Goal: Task Accomplishment & Management: Manage account settings

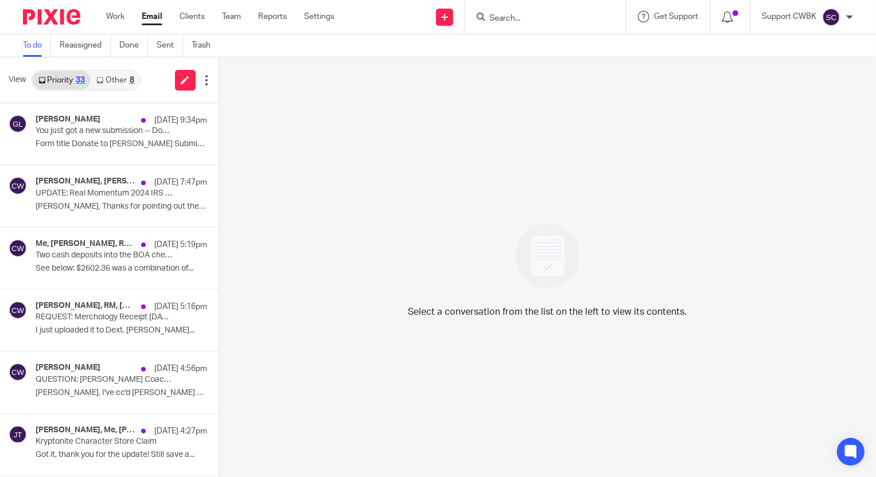
click at [105, 79] on link "Other 8" at bounding box center [115, 80] width 49 height 18
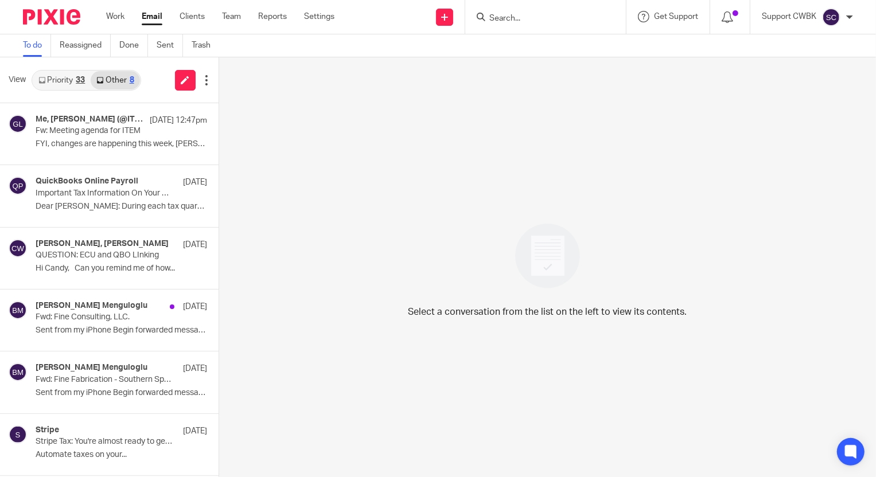
click at [54, 85] on link "Priority 33" at bounding box center [62, 80] width 58 height 18
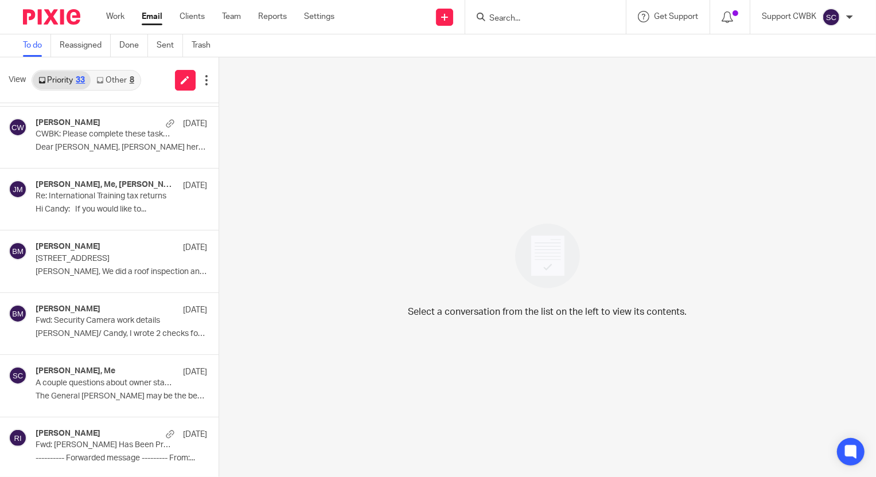
scroll to position [1674, 0]
click at [103, 205] on p "Hi Candy: If you would like to..." at bounding box center [104, 210] width 137 height 10
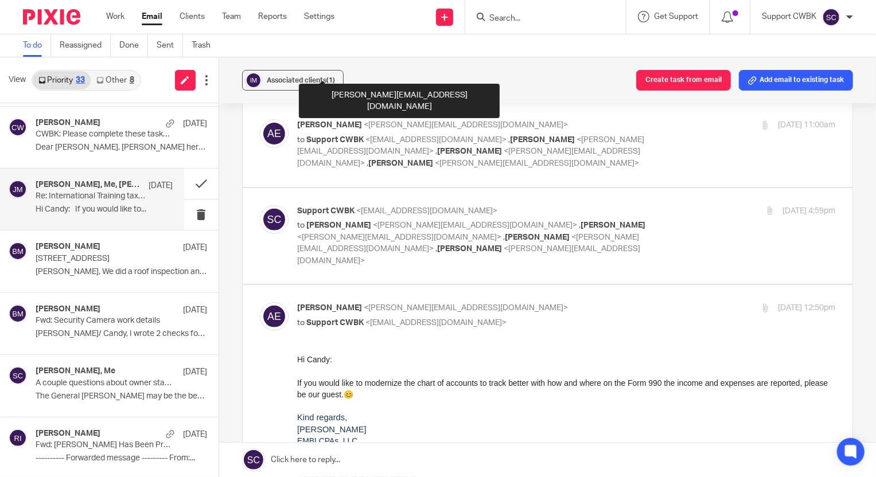
scroll to position [417, 0]
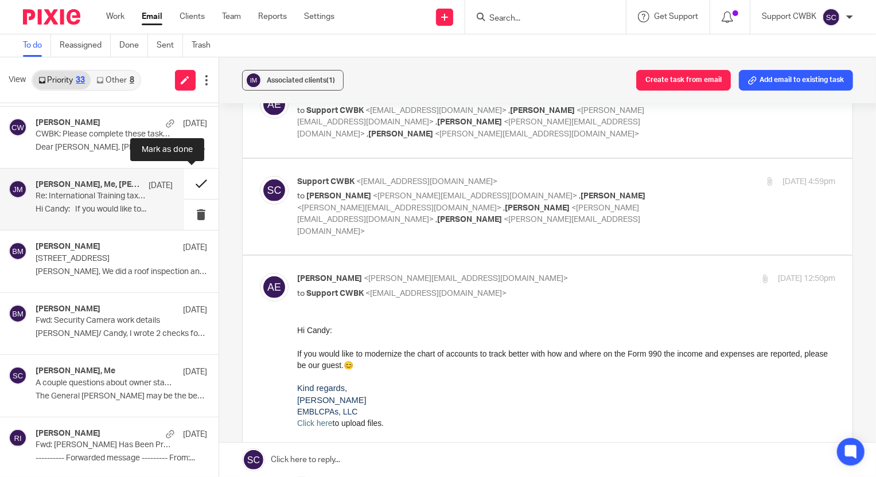
click at [189, 179] on button at bounding box center [201, 184] width 34 height 30
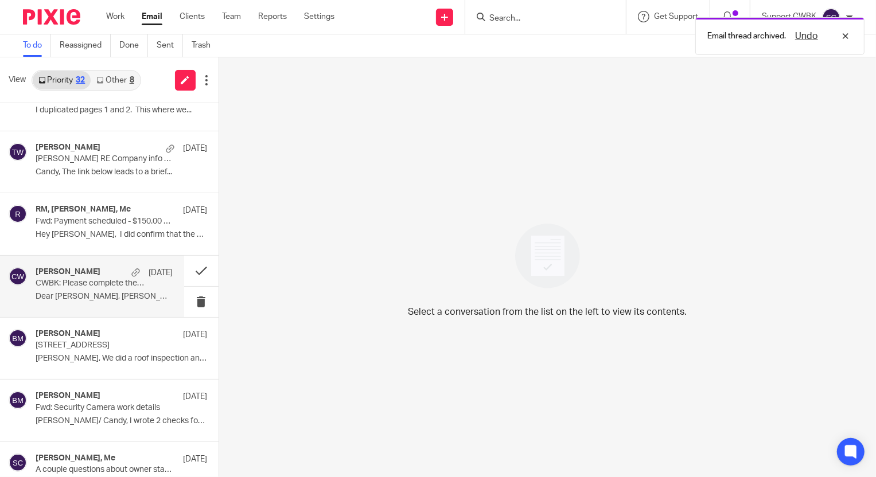
scroll to position [1508, 0]
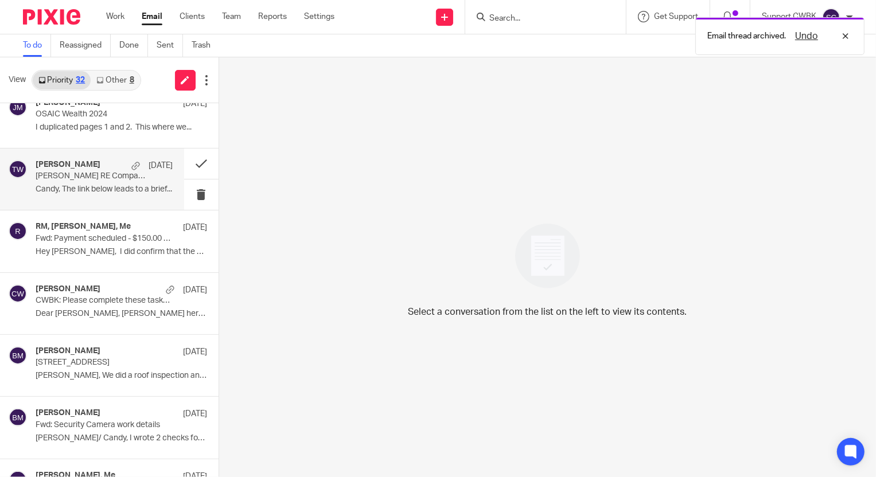
click at [78, 182] on div "[PERSON_NAME] [DATE] [PERSON_NAME] RE Company info to review Candy, The link be…" at bounding box center [104, 179] width 137 height 38
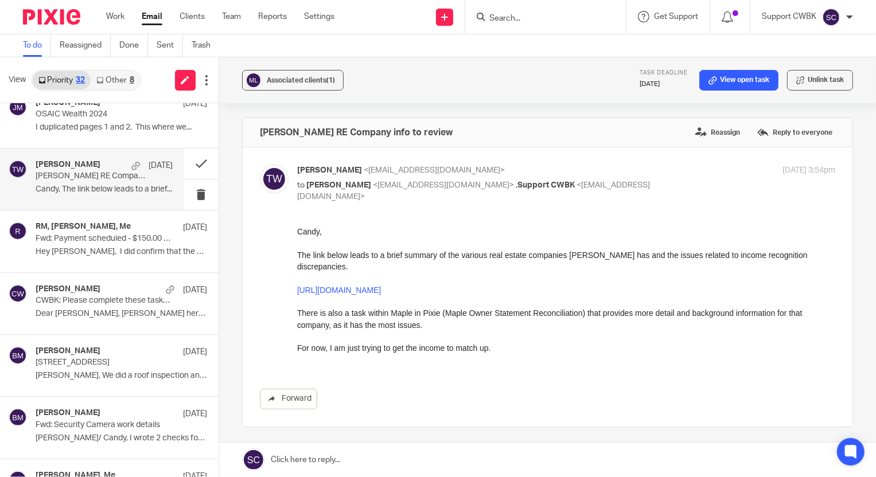
scroll to position [0, 0]
click at [380, 285] on link "[URL][DOMAIN_NAME]" at bounding box center [338, 289] width 84 height 9
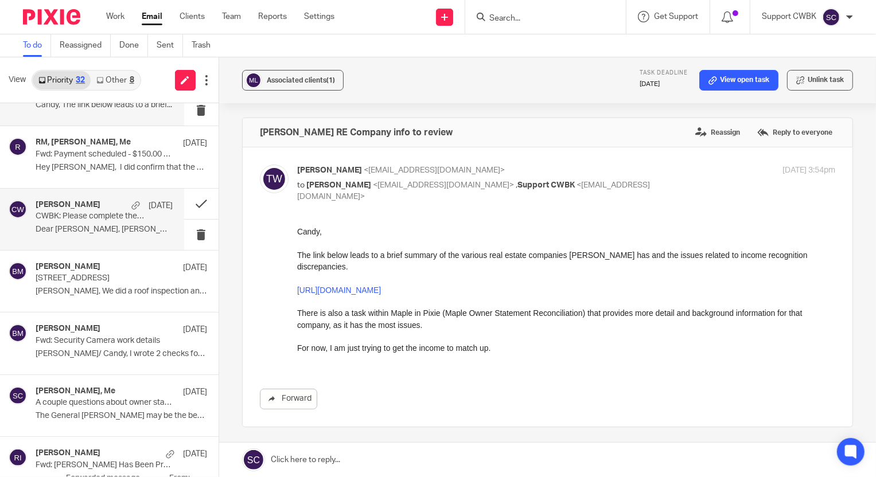
scroll to position [1612, 0]
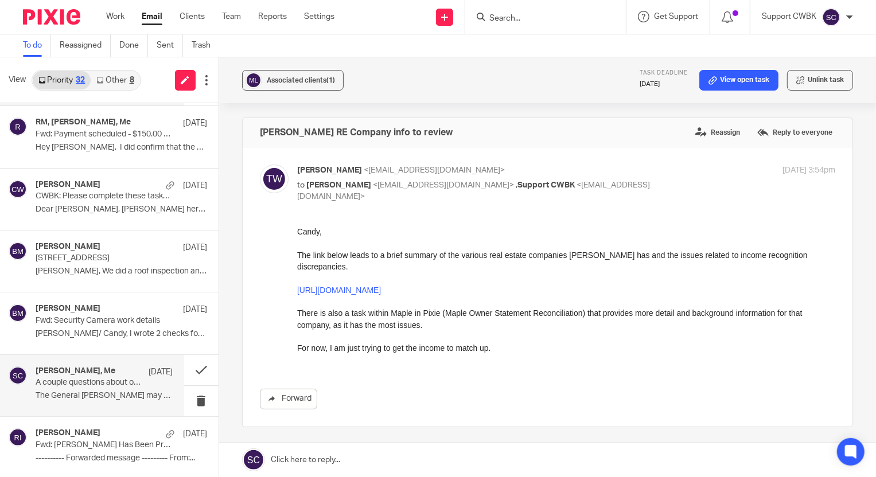
click at [69, 386] on div "[PERSON_NAME], Me [DATE] A couple questions about owner statements The General …" at bounding box center [104, 385] width 137 height 38
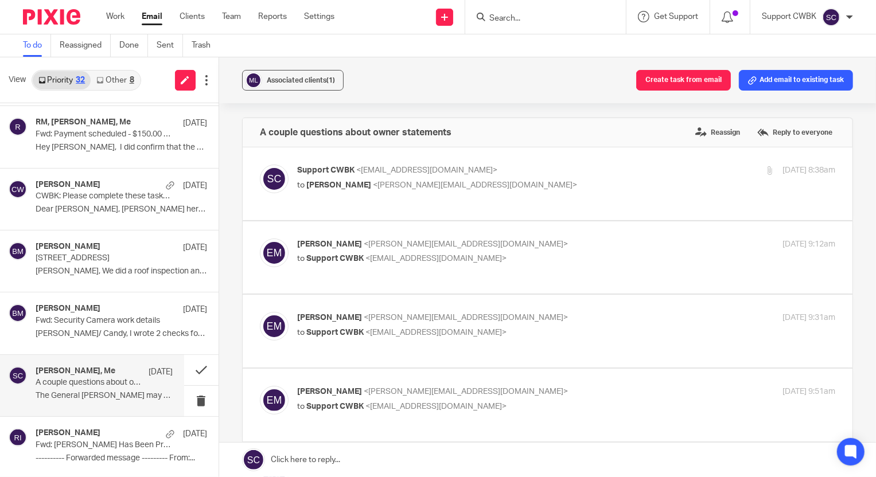
scroll to position [0, 0]
click at [570, 181] on p "to [PERSON_NAME] <[PERSON_NAME][EMAIL_ADDRESS][DOMAIN_NAME]>" at bounding box center [476, 185] width 358 height 12
checkbox input "true"
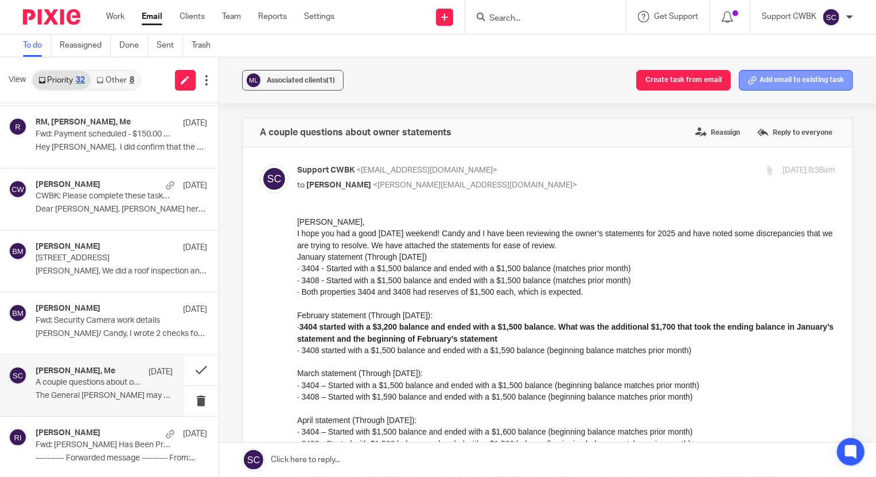
click at [797, 78] on button "Add email to existing task" at bounding box center [795, 80] width 114 height 21
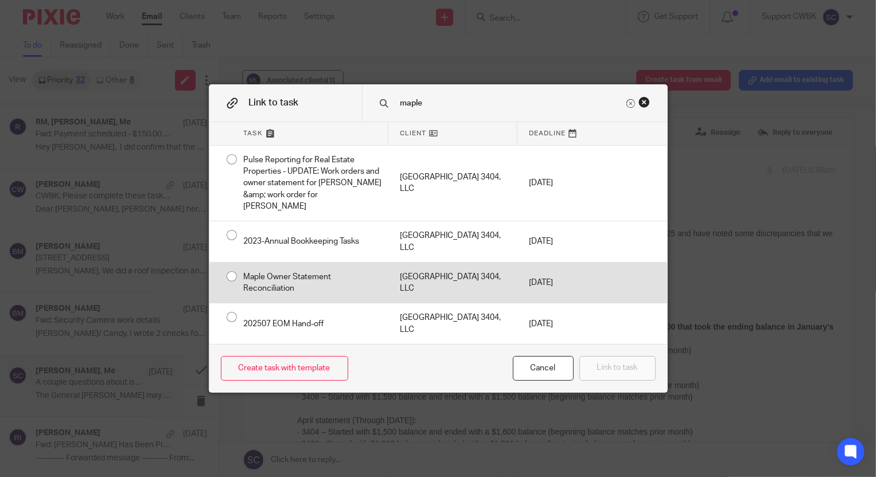
type input "maple"
click at [286, 269] on div "Maple Owner Statement Reconciliation" at bounding box center [310, 283] width 156 height 41
radio input "true"
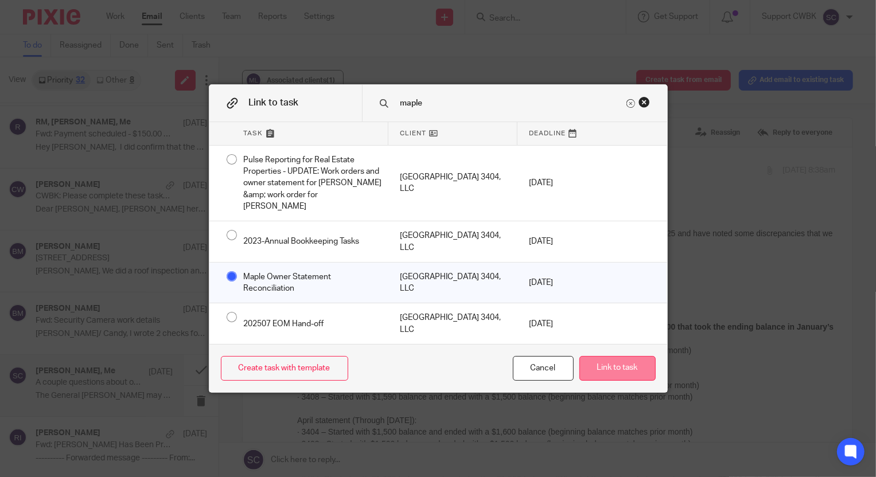
click at [600, 359] on button "Link to task" at bounding box center [617, 368] width 76 height 25
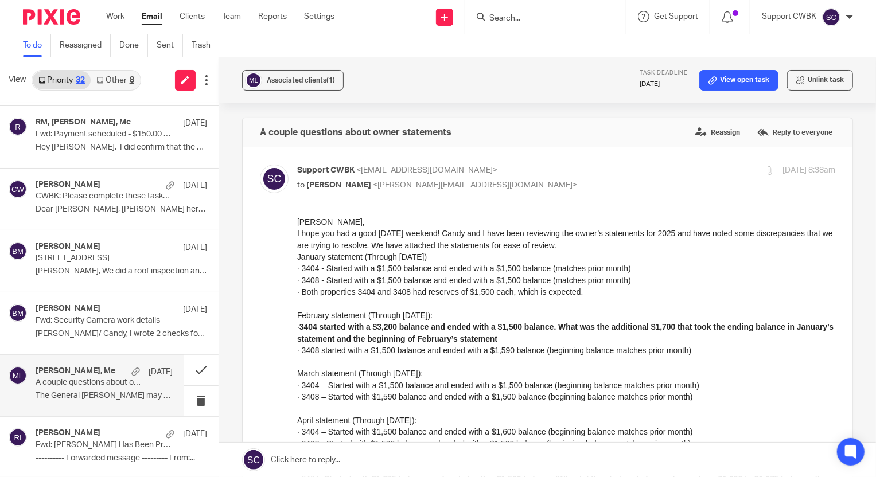
click at [115, 87] on link "Other 8" at bounding box center [115, 80] width 49 height 18
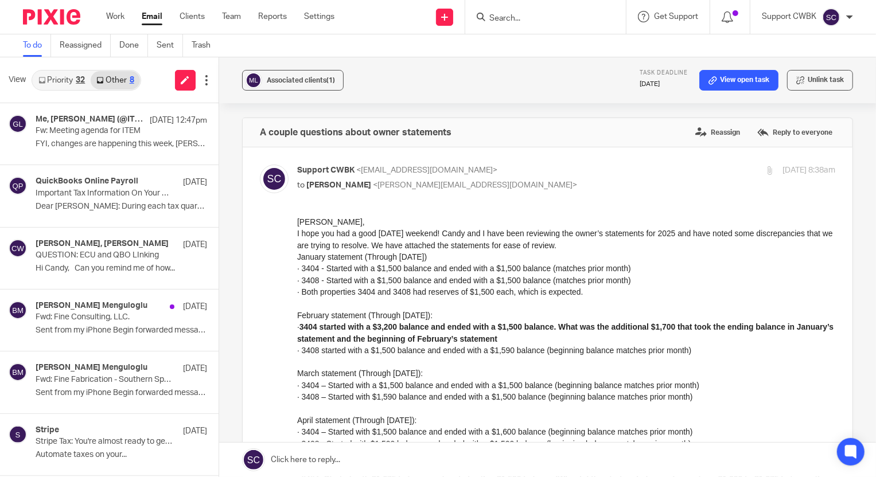
click at [46, 79] on link "Priority 32" at bounding box center [62, 80] width 58 height 18
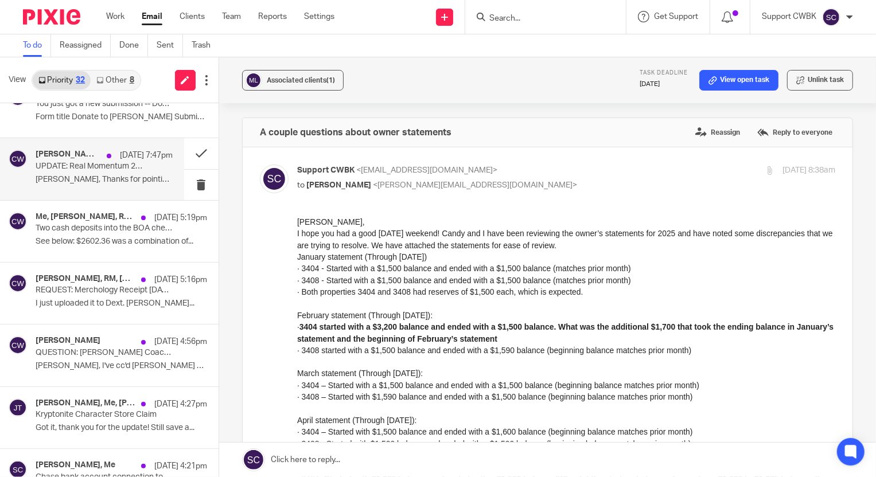
scroll to position [52, 0]
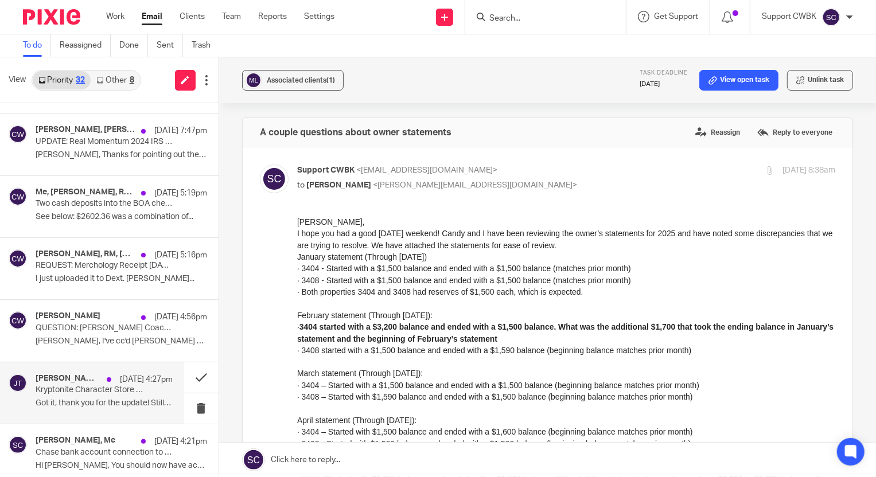
click at [62, 396] on div "[PERSON_NAME], Me, [PERSON_NAME] [DATE] 4:27pm Kryptonite Character Store Claim…" at bounding box center [104, 393] width 137 height 38
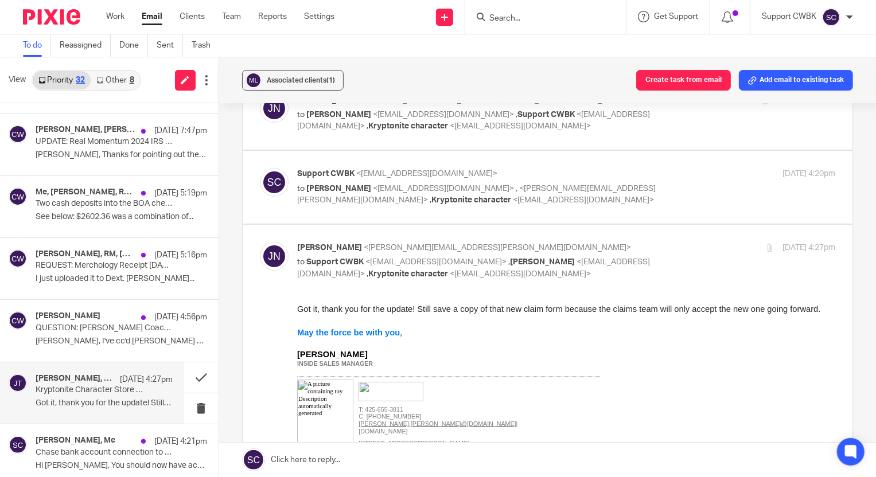
scroll to position [208, 0]
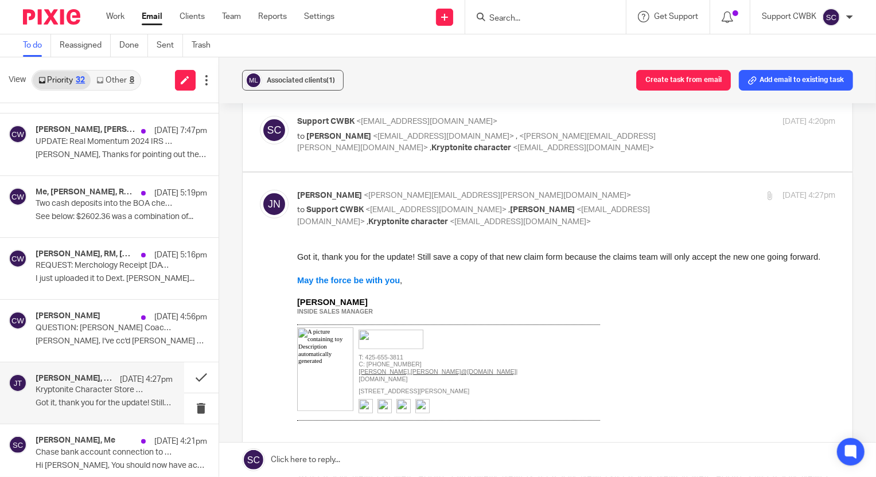
click at [281, 454] on link at bounding box center [547, 460] width 656 height 34
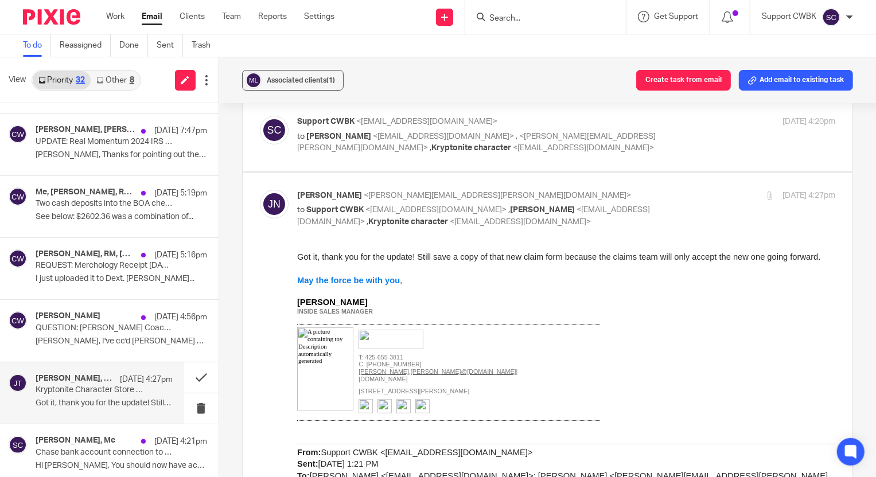
scroll to position [1163, 0]
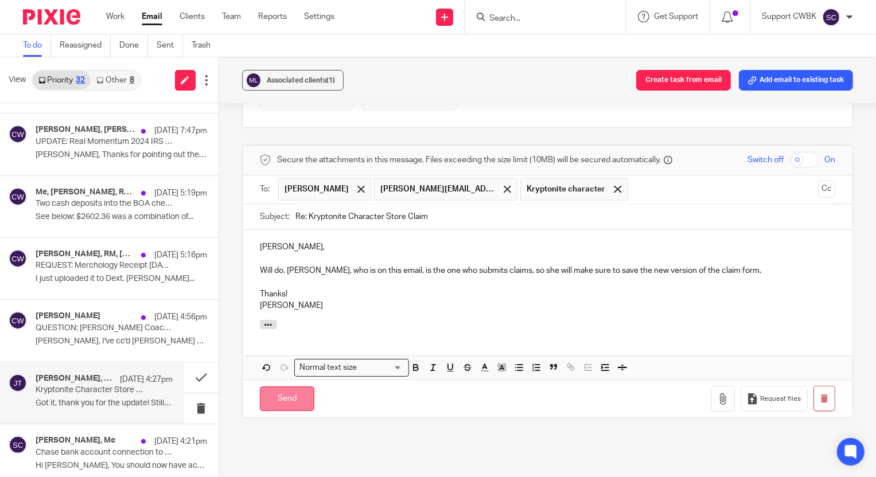
click at [280, 396] on input "Send" at bounding box center [287, 398] width 54 height 25
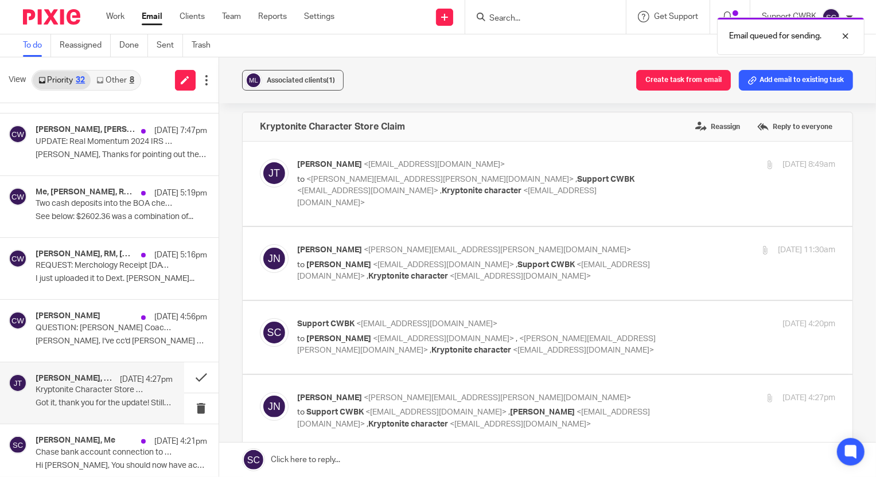
scroll to position [0, 0]
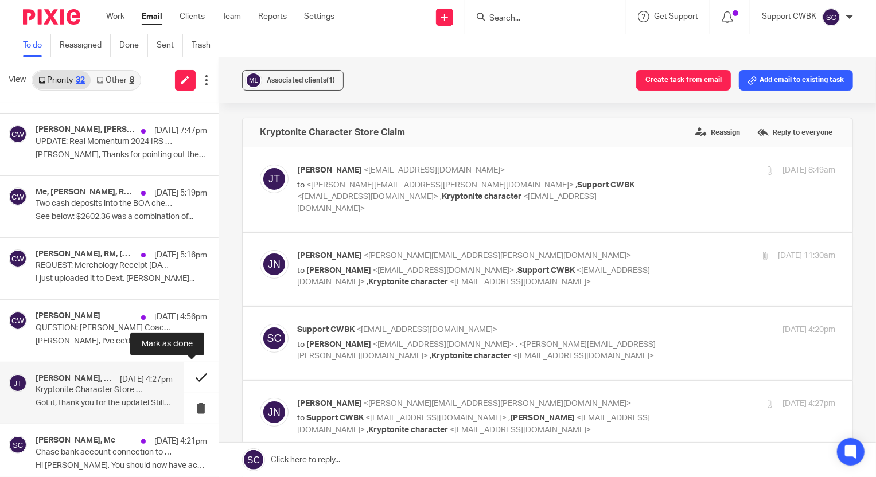
click at [191, 377] on button at bounding box center [201, 377] width 34 height 30
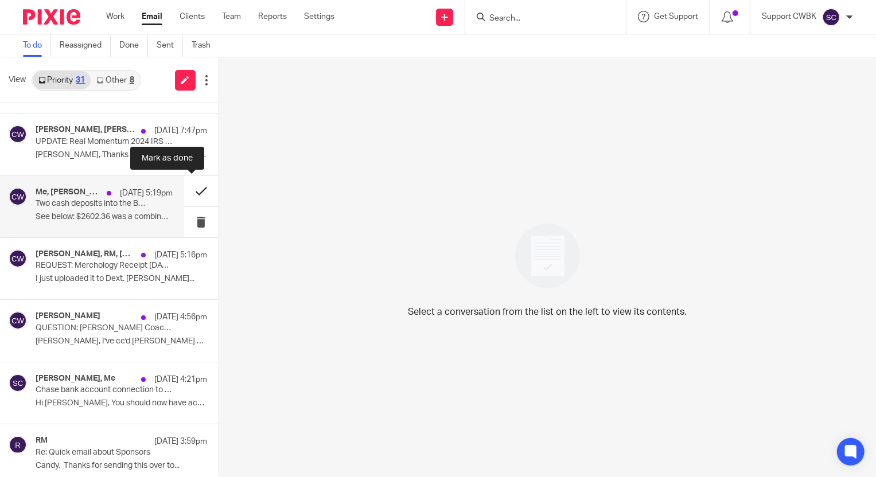
click at [190, 192] on button at bounding box center [201, 191] width 34 height 30
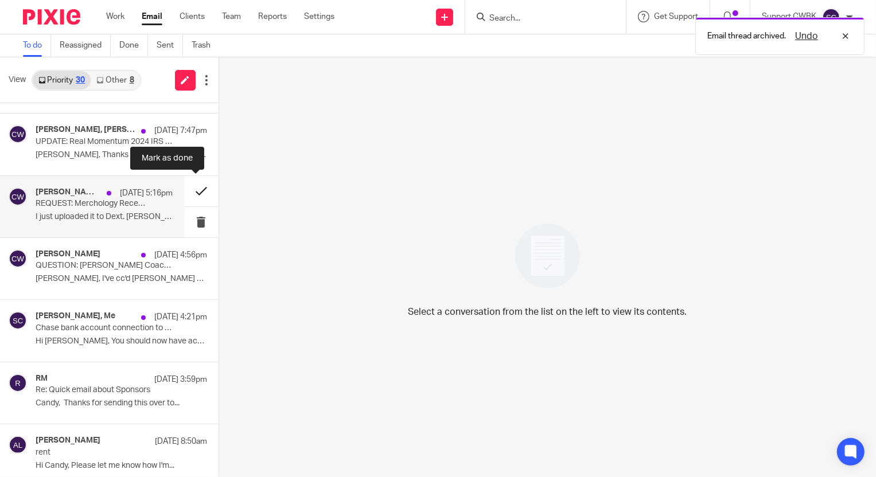
click at [189, 192] on button at bounding box center [201, 191] width 34 height 30
